Goal: Task Accomplishment & Management: Complete application form

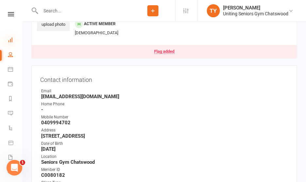
click at [9, 41] on icon at bounding box center [10, 39] width 5 height 5
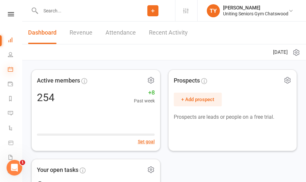
click at [9, 68] on icon at bounding box center [10, 69] width 5 height 5
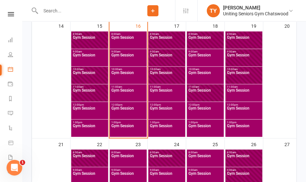
scroll to position [335, 0]
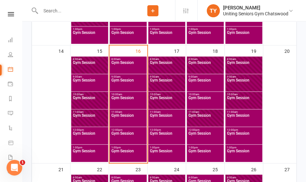
click at [237, 65] on span "Gym Session" at bounding box center [243, 67] width 34 height 12
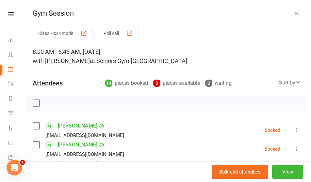
click at [293, 14] on icon "button" at bounding box center [296, 13] width 7 height 7
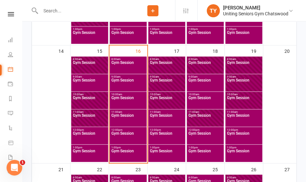
click at [234, 79] on span "Gym Session" at bounding box center [243, 84] width 34 height 12
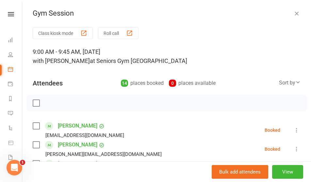
click at [293, 14] on icon "button" at bounding box center [296, 13] width 7 height 7
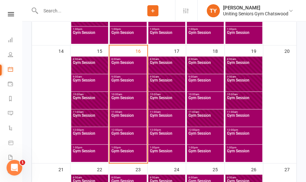
click at [234, 94] on span "10:00am - 10:45am" at bounding box center [243, 94] width 34 height 3
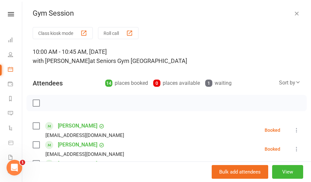
click at [293, 11] on icon "button" at bounding box center [296, 13] width 7 height 7
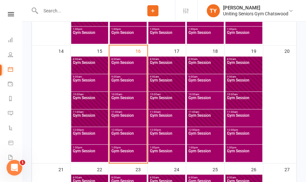
click at [233, 112] on span "11:00am - 11:45am" at bounding box center [243, 112] width 34 height 3
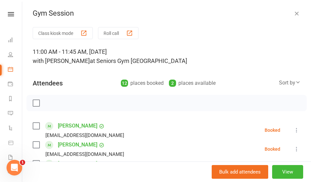
click at [293, 13] on icon "button" at bounding box center [296, 13] width 7 height 7
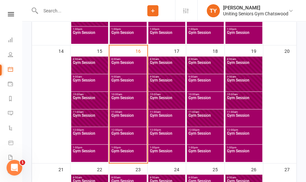
click at [209, 68] on span "Gym Session" at bounding box center [205, 67] width 34 height 12
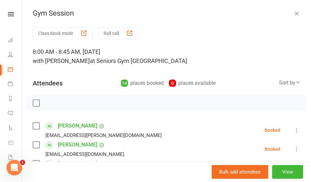
click at [293, 13] on icon "button" at bounding box center [296, 13] width 7 height 7
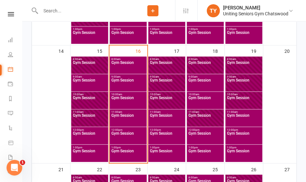
click at [195, 81] on span "Gym Session" at bounding box center [205, 84] width 34 height 12
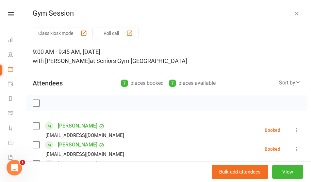
click at [293, 12] on icon "button" at bounding box center [296, 13] width 7 height 7
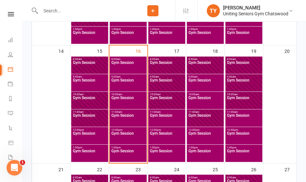
click at [205, 99] on span "Gym Session" at bounding box center [205, 102] width 34 height 12
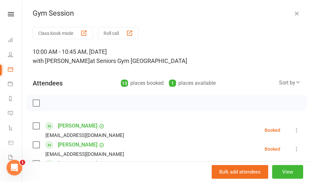
click at [293, 12] on icon "button" at bounding box center [296, 13] width 7 height 7
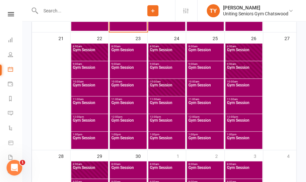
scroll to position [466, 0]
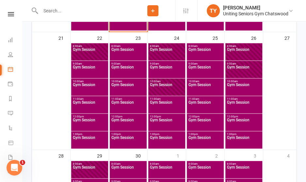
click at [199, 51] on span "Gym Session" at bounding box center [205, 54] width 34 height 12
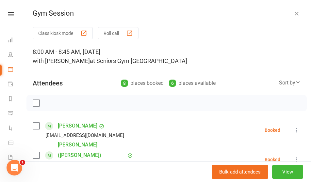
click at [293, 11] on icon "button" at bounding box center [296, 13] width 7 height 7
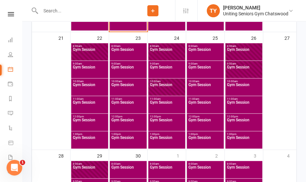
click at [197, 71] on span "Gym Session" at bounding box center [205, 71] width 34 height 12
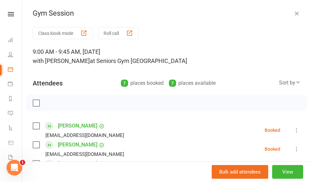
click at [293, 15] on icon "button" at bounding box center [296, 13] width 7 height 7
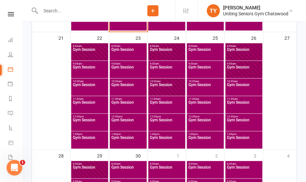
click at [197, 83] on span "Gym Session" at bounding box center [205, 89] width 34 height 12
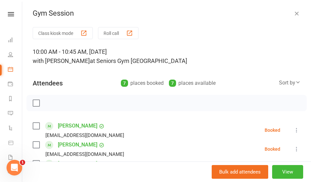
click at [293, 13] on icon "button" at bounding box center [296, 13] width 7 height 7
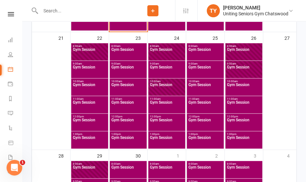
click at [194, 98] on span "11:00am - 11:45am" at bounding box center [205, 99] width 34 height 3
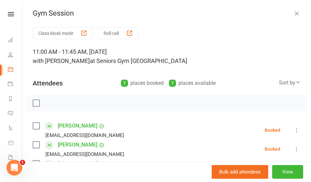
click at [293, 13] on icon "button" at bounding box center [296, 13] width 7 height 7
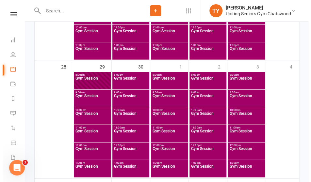
scroll to position [555, 0]
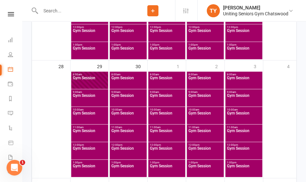
click at [126, 84] on span "Gym Session" at bounding box center [128, 82] width 34 height 12
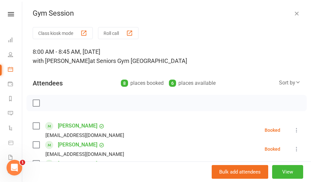
click at [293, 13] on icon "button" at bounding box center [296, 13] width 7 height 7
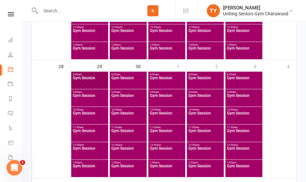
click at [122, 99] on span "Gym Session" at bounding box center [128, 100] width 34 height 12
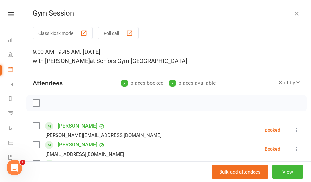
click at [293, 14] on icon "button" at bounding box center [296, 13] width 7 height 7
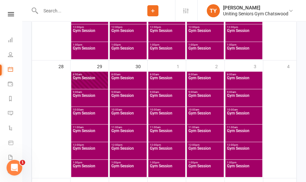
click at [129, 115] on span "Gym Session" at bounding box center [128, 117] width 34 height 12
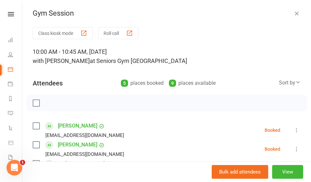
click at [293, 13] on icon "button" at bounding box center [296, 13] width 7 height 7
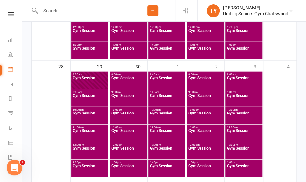
click at [129, 83] on span "Gym Session" at bounding box center [128, 82] width 34 height 12
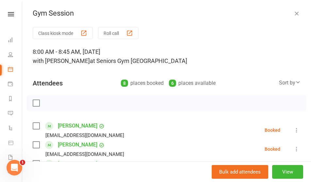
click at [293, 11] on icon "button" at bounding box center [296, 13] width 7 height 7
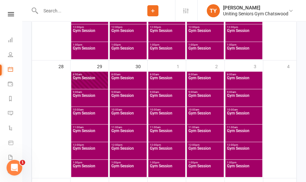
click at [134, 97] on span "Gym Session" at bounding box center [128, 100] width 34 height 12
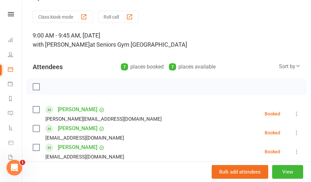
scroll to position [8, 0]
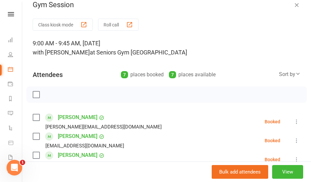
click at [293, 2] on icon "button" at bounding box center [296, 5] width 7 height 7
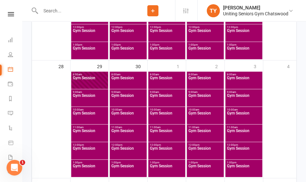
click at [196, 101] on span "Gym Session" at bounding box center [205, 100] width 34 height 12
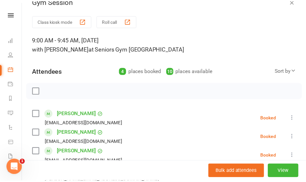
scroll to position [0, 0]
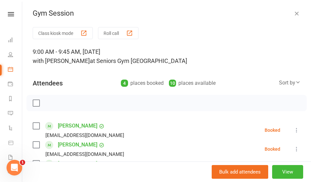
click at [293, 13] on icon "button" at bounding box center [296, 13] width 7 height 7
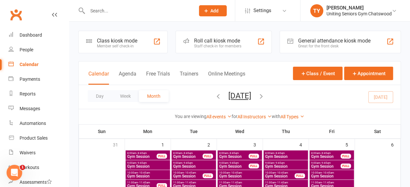
click at [209, 8] on icon at bounding box center [206, 11] width 6 height 6
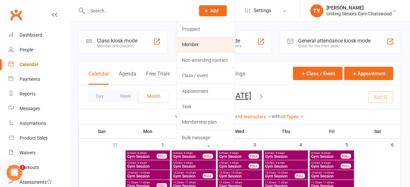
click at [207, 41] on link "Member" at bounding box center [206, 44] width 58 height 15
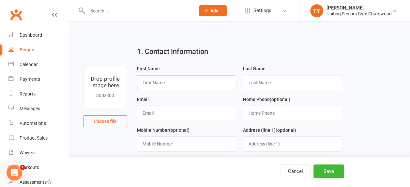
click at [179, 82] on input "text" at bounding box center [186, 82] width 99 height 15
type input "[PERSON_NAME]"
type input "Zavos"
type input "[EMAIL_ADDRESS][DOMAIN_NAME]"
type input "0403423077"
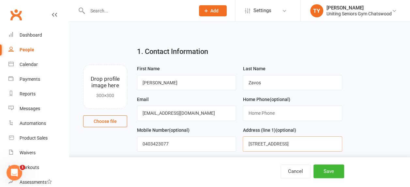
type input "[STREET_ADDRESS]"
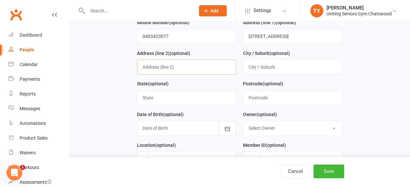
scroll to position [110, 0]
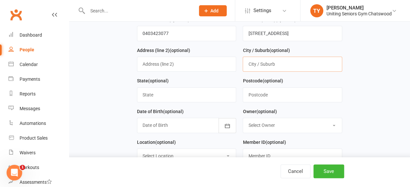
type input "S"
type input "Chatswood"
type input "[GEOGRAPHIC_DATA]"
type input "2067"
click at [218, 121] on div at bounding box center [186, 124] width 99 height 15
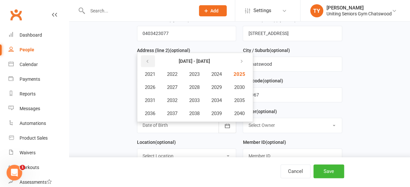
click at [148, 59] on icon "button" at bounding box center [147, 61] width 5 height 5
click at [179, 97] on button "1952" at bounding box center [172, 100] width 22 height 12
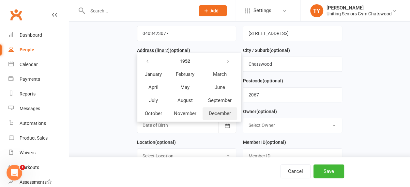
click at [214, 110] on span "December" at bounding box center [220, 113] width 22 height 6
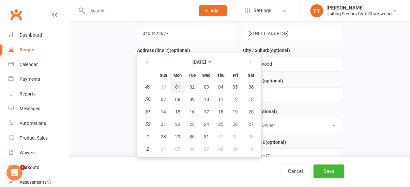
click at [175, 85] on span "01" at bounding box center [177, 86] width 5 height 5
type input "[DATE]"
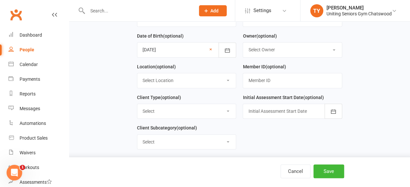
scroll to position [186, 0]
click at [217, 82] on select "Select Location Seniors Gym [GEOGRAPHIC_DATA]" at bounding box center [186, 80] width 99 height 14
select select "0"
click at [137, 73] on select "Select Location Seniors Gym [GEOGRAPHIC_DATA]" at bounding box center [186, 80] width 99 height 14
click at [203, 103] on select "Select DVA External HCP Foundation & Pensioner (FUP) Funded (CHSP) Self Funded …" at bounding box center [186, 110] width 99 height 14
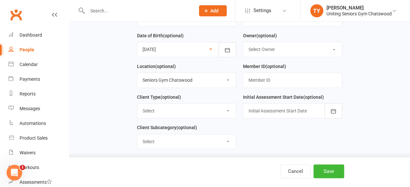
select select "Self Funded (Full)"
click at [137, 103] on select "Select DVA External HCP Foundation & Pensioner (FUP) Funded (CHSP) Self Funded …" at bounding box center [186, 110] width 99 height 14
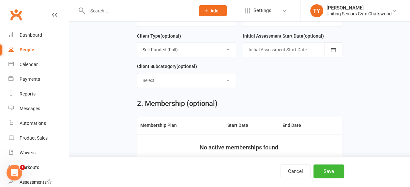
scroll to position [247, 0]
click at [272, 49] on div at bounding box center [292, 49] width 99 height 15
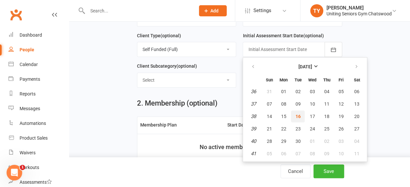
click at [293, 113] on button "16" at bounding box center [298, 116] width 14 height 12
type input "[DATE]"
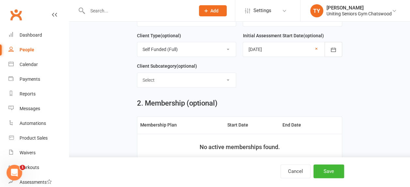
click at [198, 77] on select "Select ILU Community" at bounding box center [186, 80] width 99 height 14
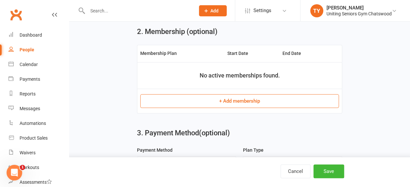
click at [241, 96] on button "+ Add membership" at bounding box center [239, 101] width 199 height 14
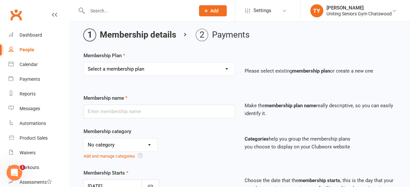
scroll to position [23, 0]
click at [153, 67] on select "Select a membership plan Create new Membership Plan Initial Assessment + Set Up…" at bounding box center [159, 68] width 151 height 13
select select "3"
click at [84, 62] on select "Select a membership plan Create new Membership Plan Initial Assessment + Set Up…" at bounding box center [159, 68] width 151 height 13
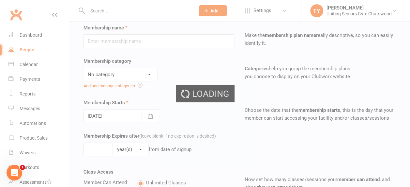
type input "Initial Assessment + Set Up - Self Funded (Full)"
select select "4"
type input "3"
select select "2"
type input "5"
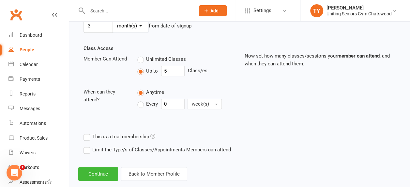
scroll to position [226, 0]
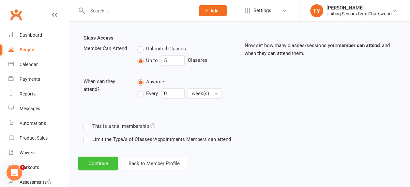
click at [102, 157] on button "Continue" at bounding box center [98, 163] width 40 height 14
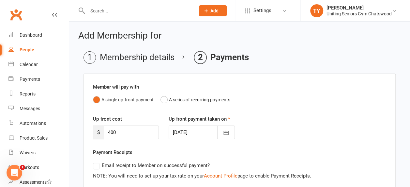
scroll to position [104, 0]
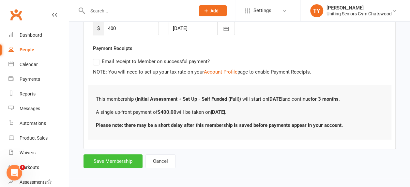
click at [124, 163] on button "Save Membership" at bounding box center [113, 161] width 59 height 14
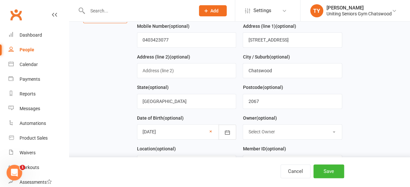
scroll to position [337, 0]
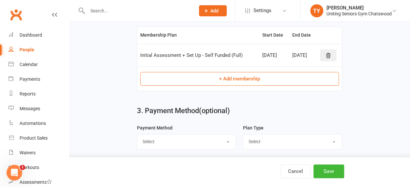
drag, startPoint x: 166, startPoint y: 129, endPoint x: 176, endPoint y: 136, distance: 11.5
click at [176, 136] on div "Payment Method Select Direct Debit Credit Card by Phone BPay Direct Deposit/Ban…" at bounding box center [186, 136] width 99 height 25
click at [176, 136] on select "Select Direct Debit Credit Card by Phone BPay Direct Deposit/Bank Transfer Cheq…" at bounding box center [186, 141] width 99 height 14
click at [137, 134] on select "Select Direct Debit Credit Card by Phone BPay Direct Deposit/Bank Transfer Cheq…" at bounding box center [186, 141] width 99 height 14
click at [193, 134] on select "Select Direct Debit Credit Card by Phone BPay Direct Deposit/Bank Transfer Cheq…" at bounding box center [186, 141] width 99 height 14
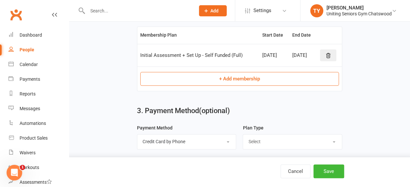
select select "BPay"
click at [137, 134] on select "Select Direct Debit Credit Card by Phone BPay Direct Deposit/Bank Transfer Cheq…" at bounding box center [186, 141] width 99 height 14
drag, startPoint x: 266, startPoint y: 140, endPoint x: 269, endPoint y: 160, distance: 19.5
select select "Single-service"
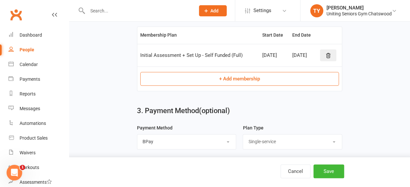
click at [243, 134] on select "Select Single-service Ongoing" at bounding box center [292, 141] width 99 height 14
click at [305, 173] on button "Save" at bounding box center [328, 171] width 31 height 14
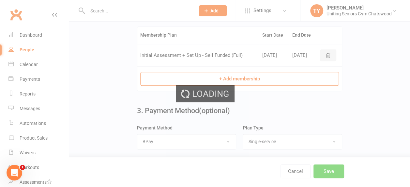
scroll to position [0, 0]
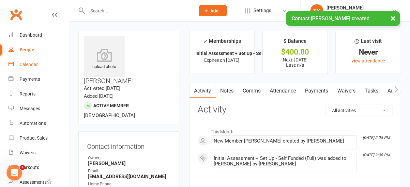
click at [38, 65] on link "Calendar" at bounding box center [38, 64] width 60 height 15
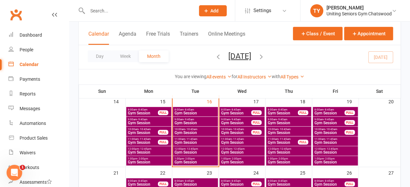
scroll to position [185, 0]
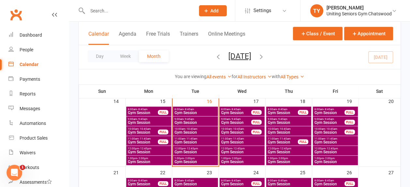
click at [284, 119] on span "- 9:45am" at bounding box center [282, 118] width 10 height 3
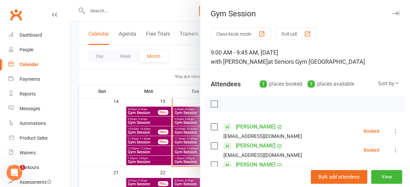
scroll to position [123, 0]
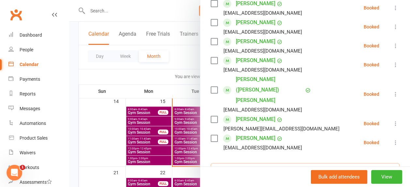
click at [236, 163] on input "search" at bounding box center [305, 170] width 189 height 14
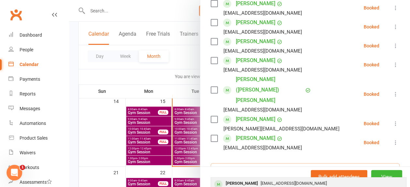
type input "[PERSON_NAME]"
click at [261, 180] on span "[EMAIL_ADDRESS][DOMAIN_NAME]" at bounding box center [294, 182] width 66 height 5
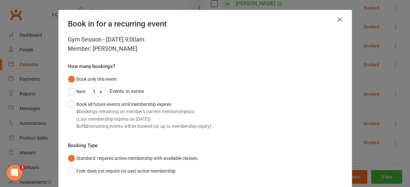
scroll to position [42, 0]
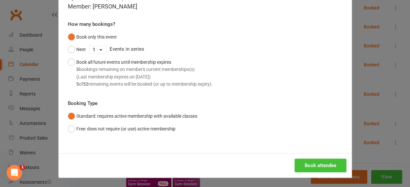
click at [301, 162] on button "Book attendee" at bounding box center [321, 165] width 52 height 14
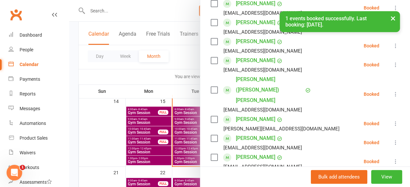
click at [168, 136] on div at bounding box center [239, 93] width 341 height 187
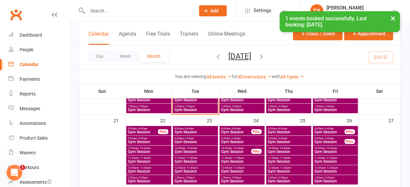
scroll to position [238, 0]
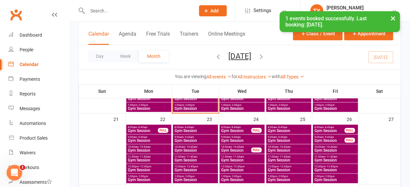
click at [279, 148] on span "Gym Session" at bounding box center [288, 150] width 42 height 4
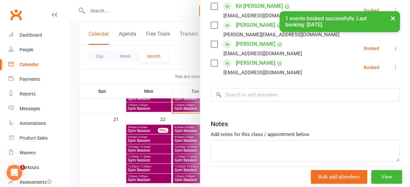
scroll to position [177, 0]
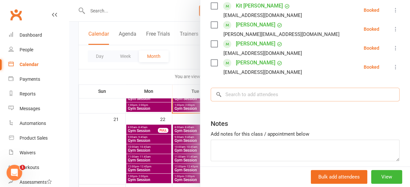
click at [232, 88] on input "search" at bounding box center [305, 94] width 189 height 14
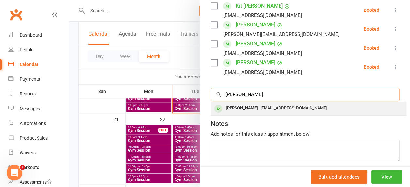
type input "[PERSON_NAME]"
click at [236, 107] on div "[PERSON_NAME]" at bounding box center [242, 107] width 38 height 9
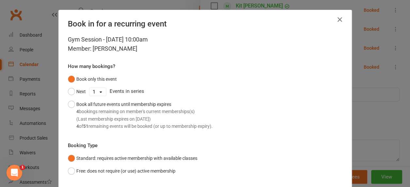
scroll to position [42, 0]
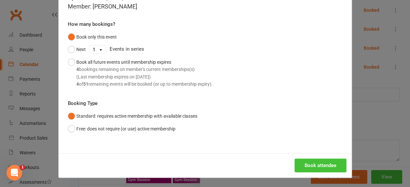
click at [305, 162] on button "Book attendee" at bounding box center [321, 165] width 52 height 14
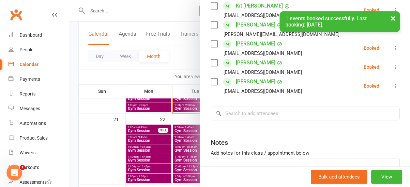
click at [143, 107] on div at bounding box center [239, 93] width 341 height 187
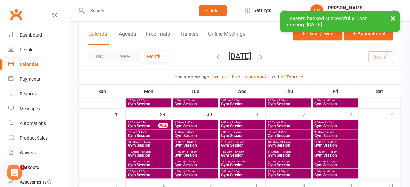
scroll to position [315, 0]
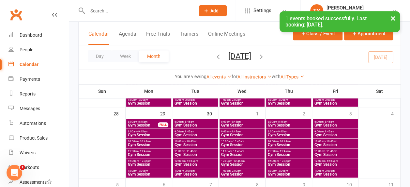
click at [186, 133] on span "Gym Session" at bounding box center [195, 135] width 42 height 4
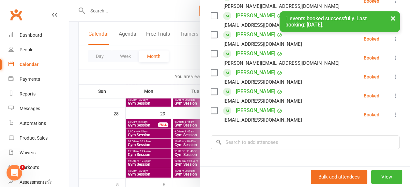
scroll to position [130, 0]
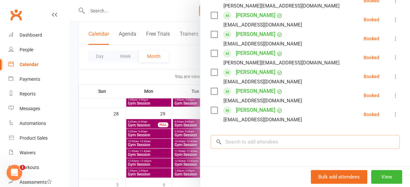
click at [243, 140] on input "search" at bounding box center [305, 142] width 189 height 14
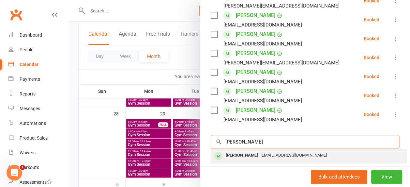
type input "[PERSON_NAME]"
click at [239, 156] on div "[PERSON_NAME]" at bounding box center [242, 154] width 38 height 9
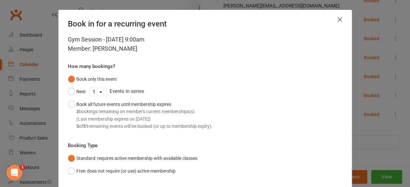
scroll to position [42, 0]
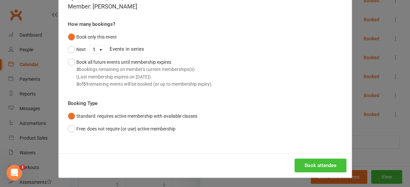
click at [297, 165] on button "Book attendee" at bounding box center [321, 165] width 52 height 14
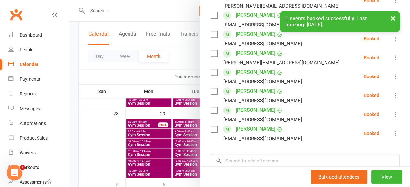
click at [158, 154] on div at bounding box center [239, 93] width 341 height 187
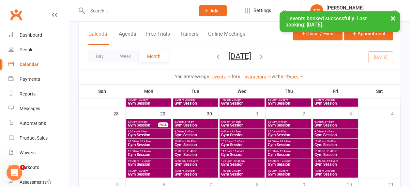
click at [277, 133] on span "Gym Session" at bounding box center [288, 135] width 42 height 4
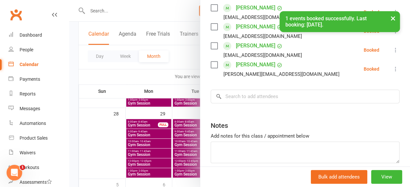
scroll to position [137, 0]
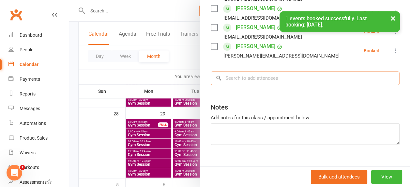
click at [226, 81] on input "search" at bounding box center [305, 78] width 189 height 14
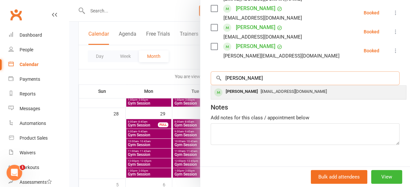
type input "[PERSON_NAME]"
click at [240, 94] on div "[PERSON_NAME]" at bounding box center [242, 91] width 38 height 9
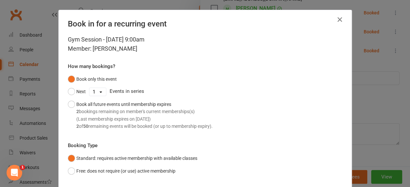
scroll to position [42, 0]
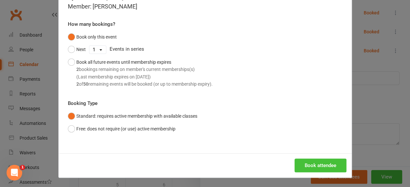
click at [305, 161] on button "Book attendee" at bounding box center [321, 165] width 52 height 14
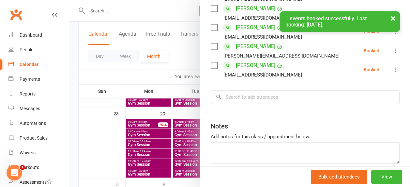
click at [138, 75] on div at bounding box center [239, 93] width 341 height 187
